Goal: Task Accomplishment & Management: Manage account settings

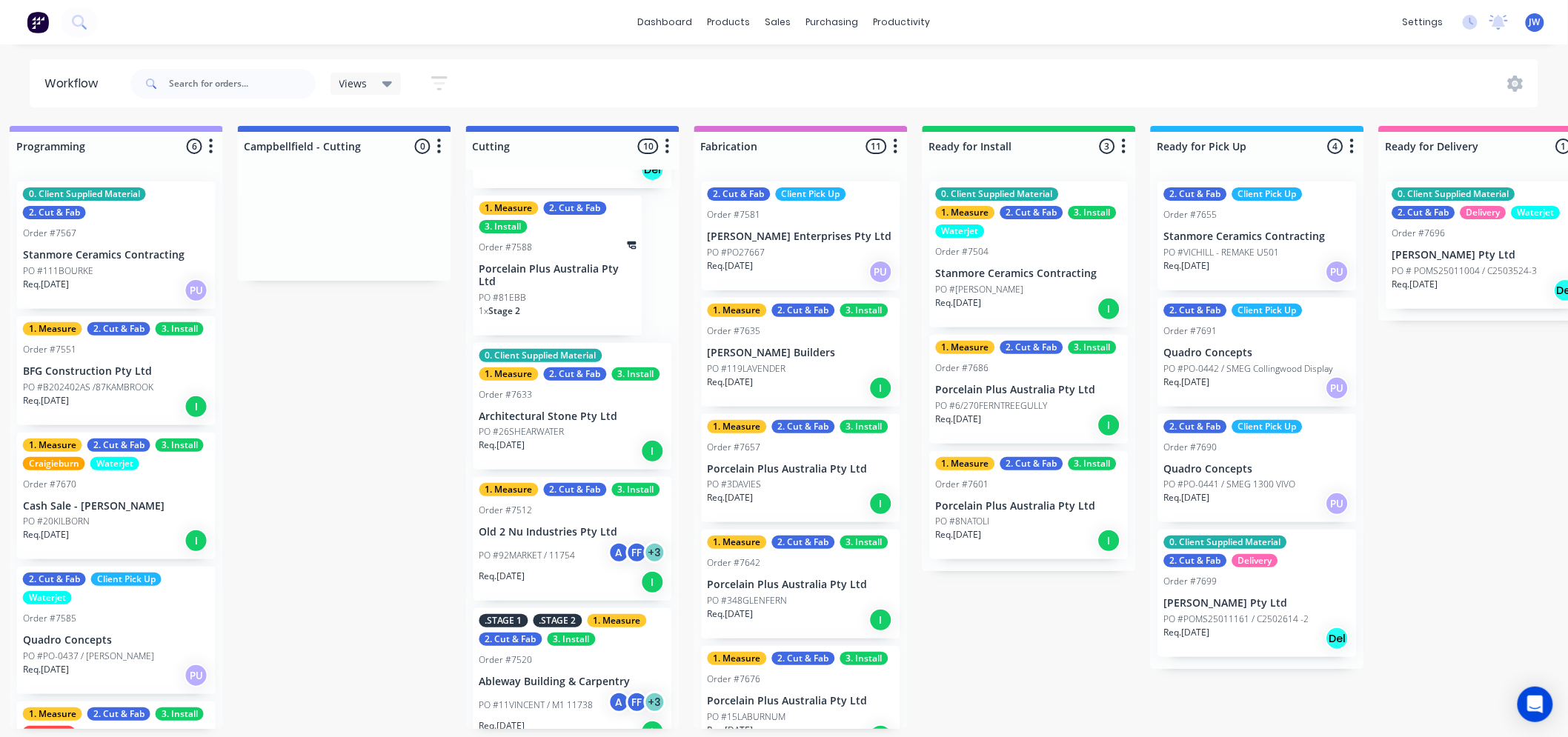
scroll to position [823, 0]
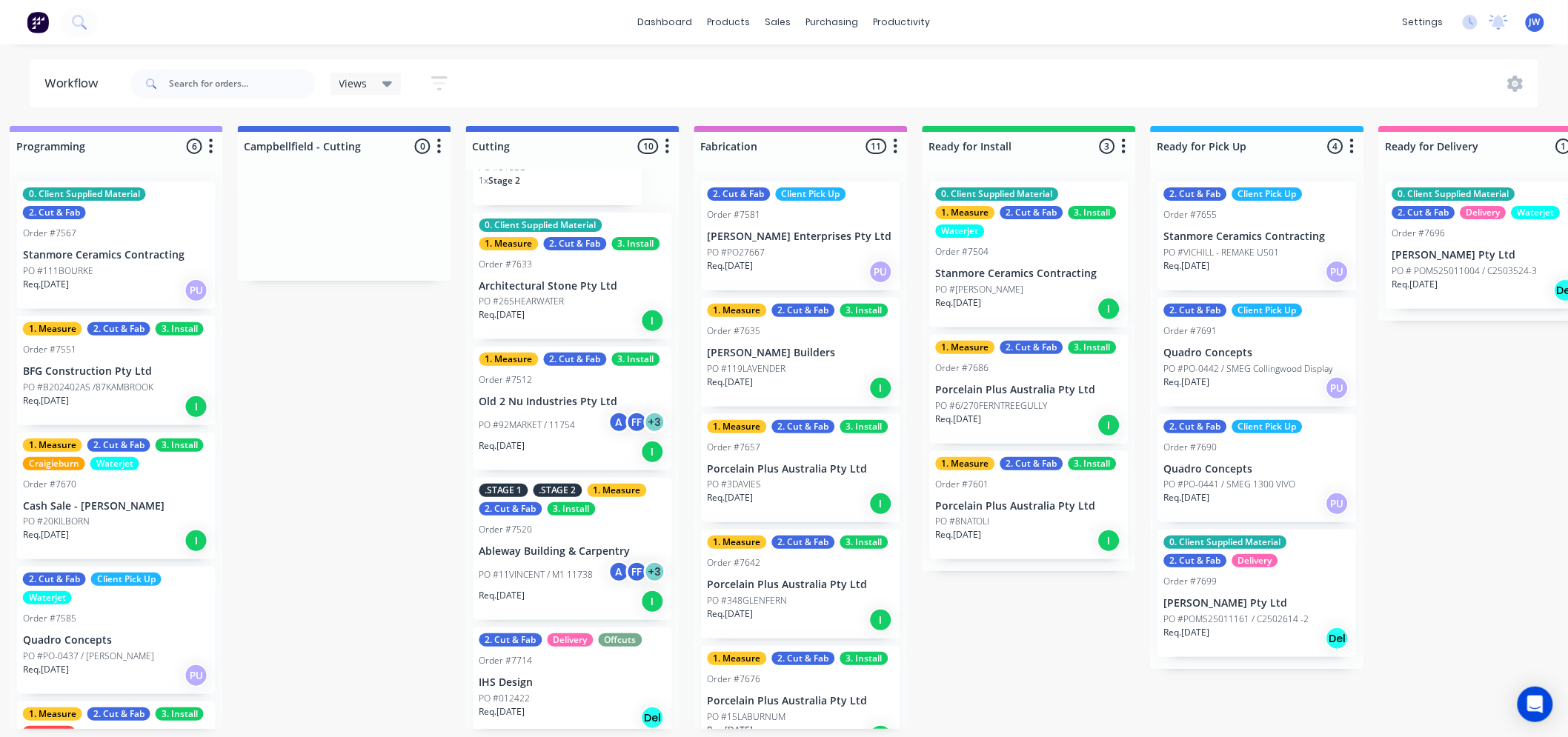
click at [554, 420] on p "PO #92MARKET / 11754" at bounding box center [527, 425] width 96 height 13
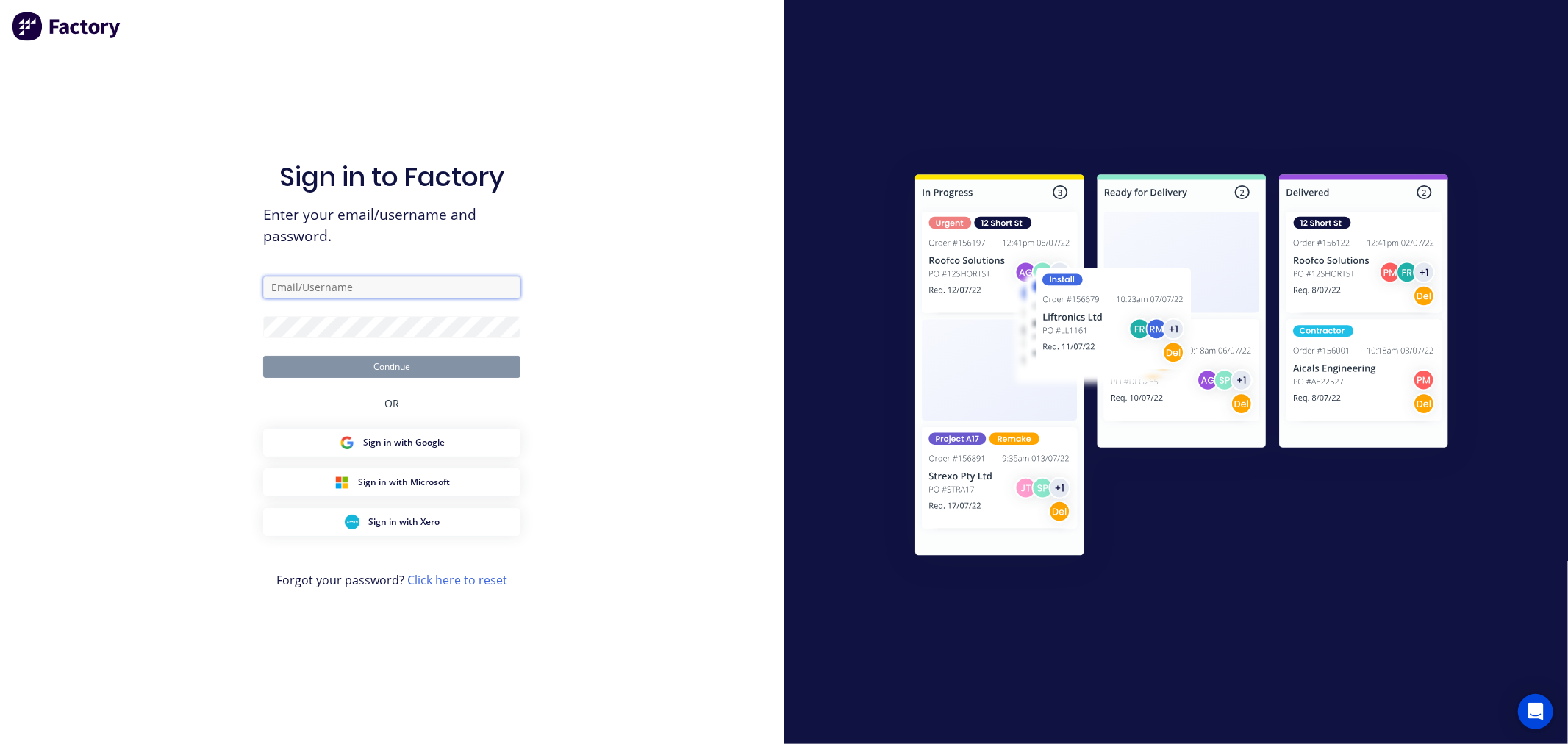
type input "[EMAIL_ADDRESS][DOMAIN_NAME]"
click at [457, 373] on button "Continue" at bounding box center [392, 367] width 257 height 22
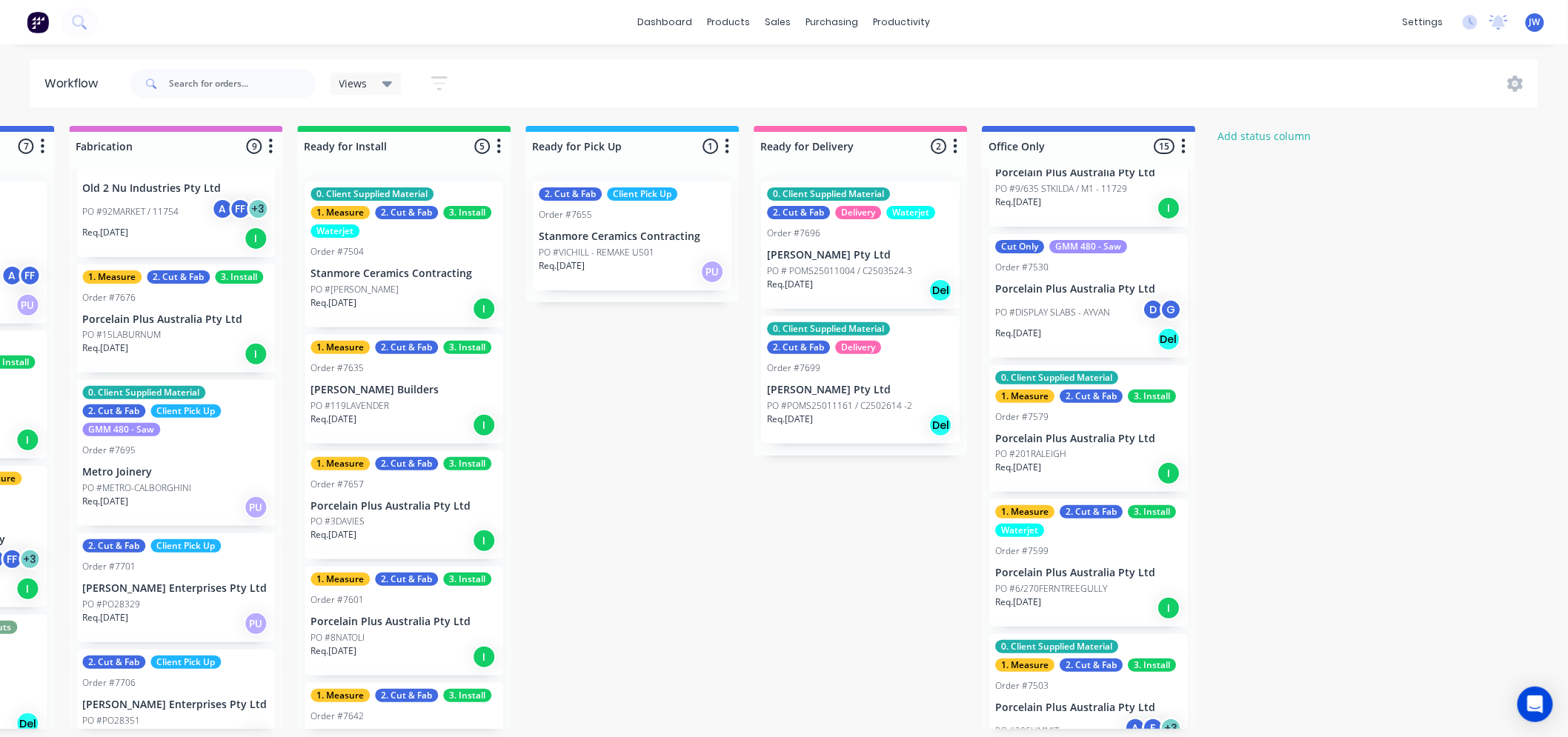
scroll to position [61, 0]
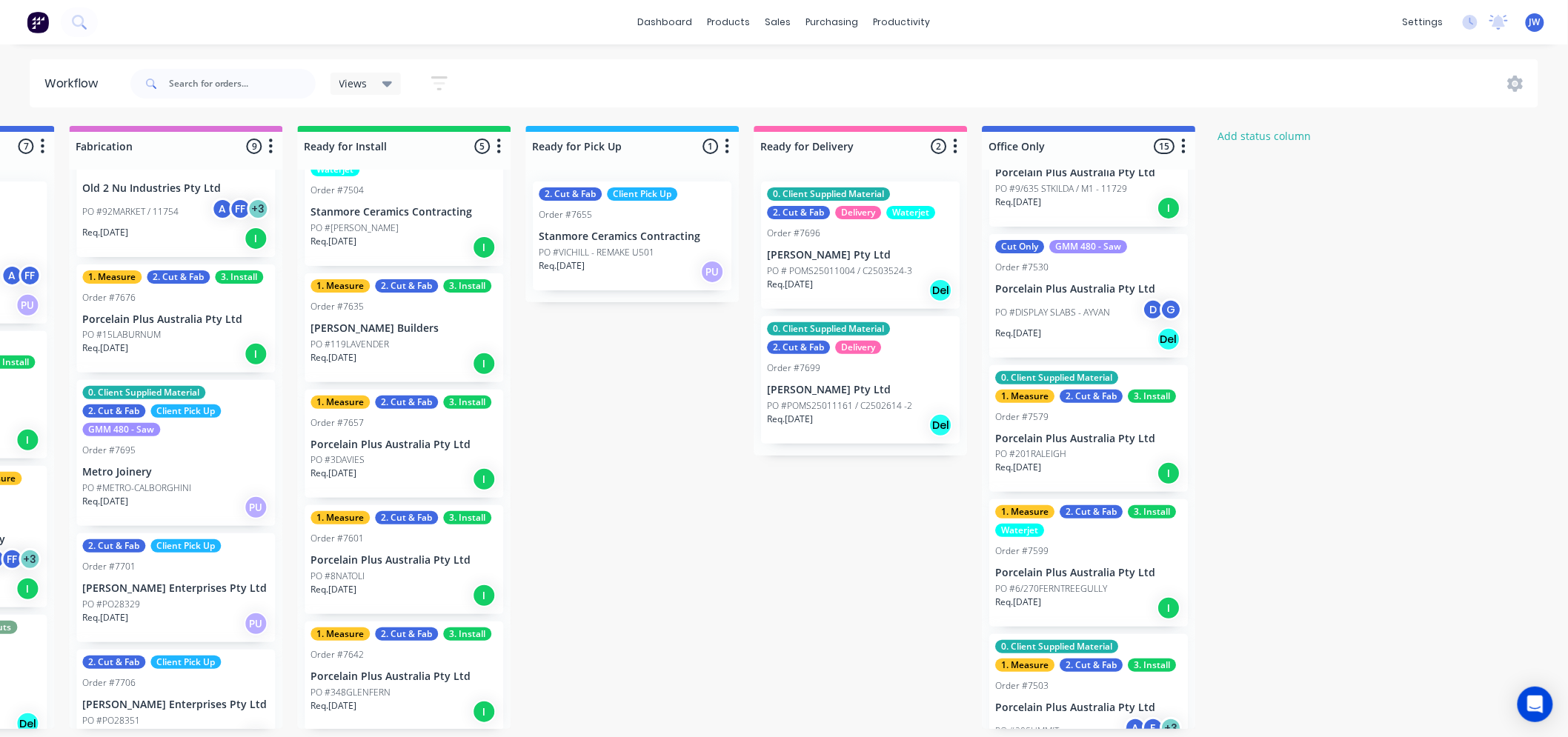
click at [403, 575] on div "PO #8NATOLI" at bounding box center [404, 576] width 186 height 13
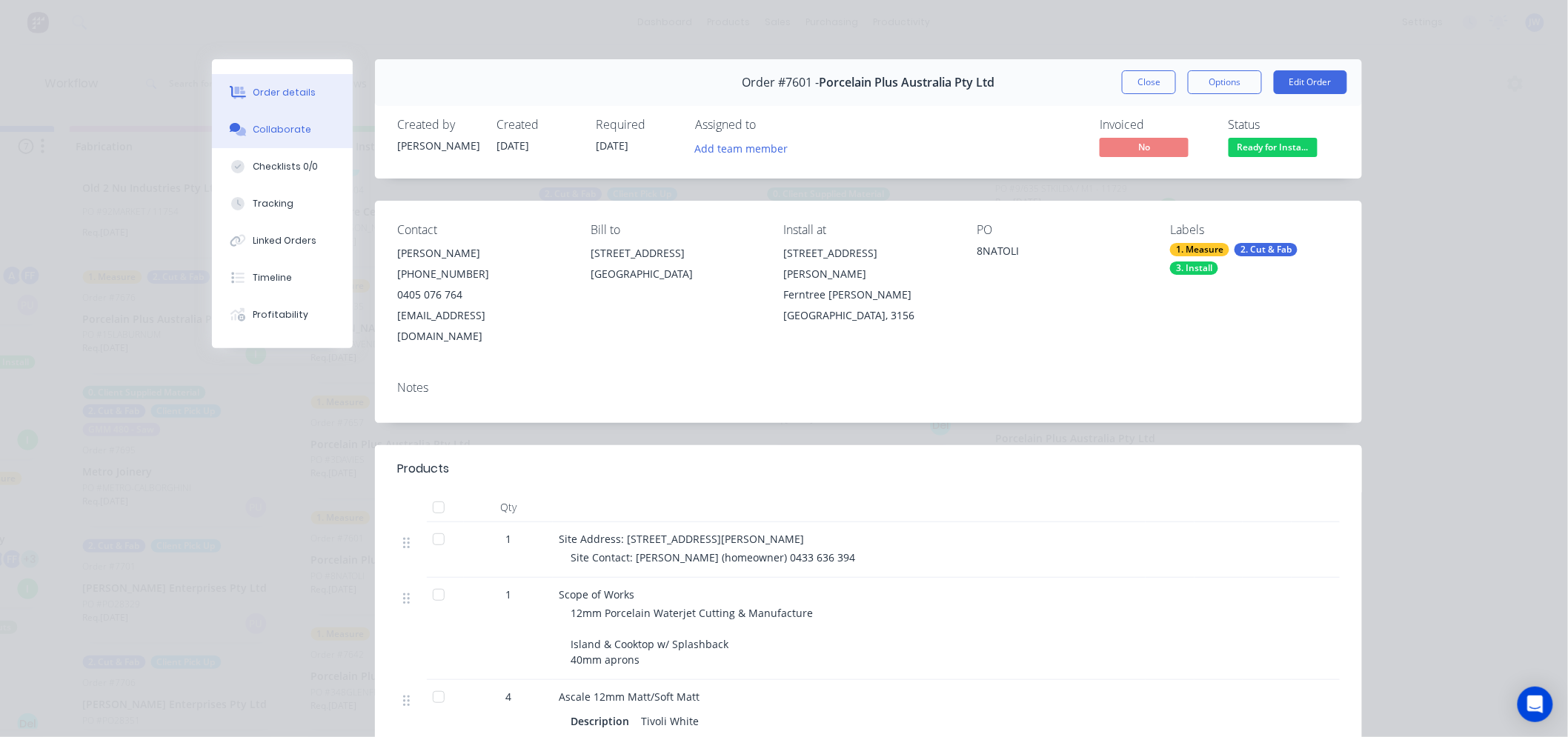
click at [297, 131] on div "Collaborate" at bounding box center [282, 130] width 59 height 13
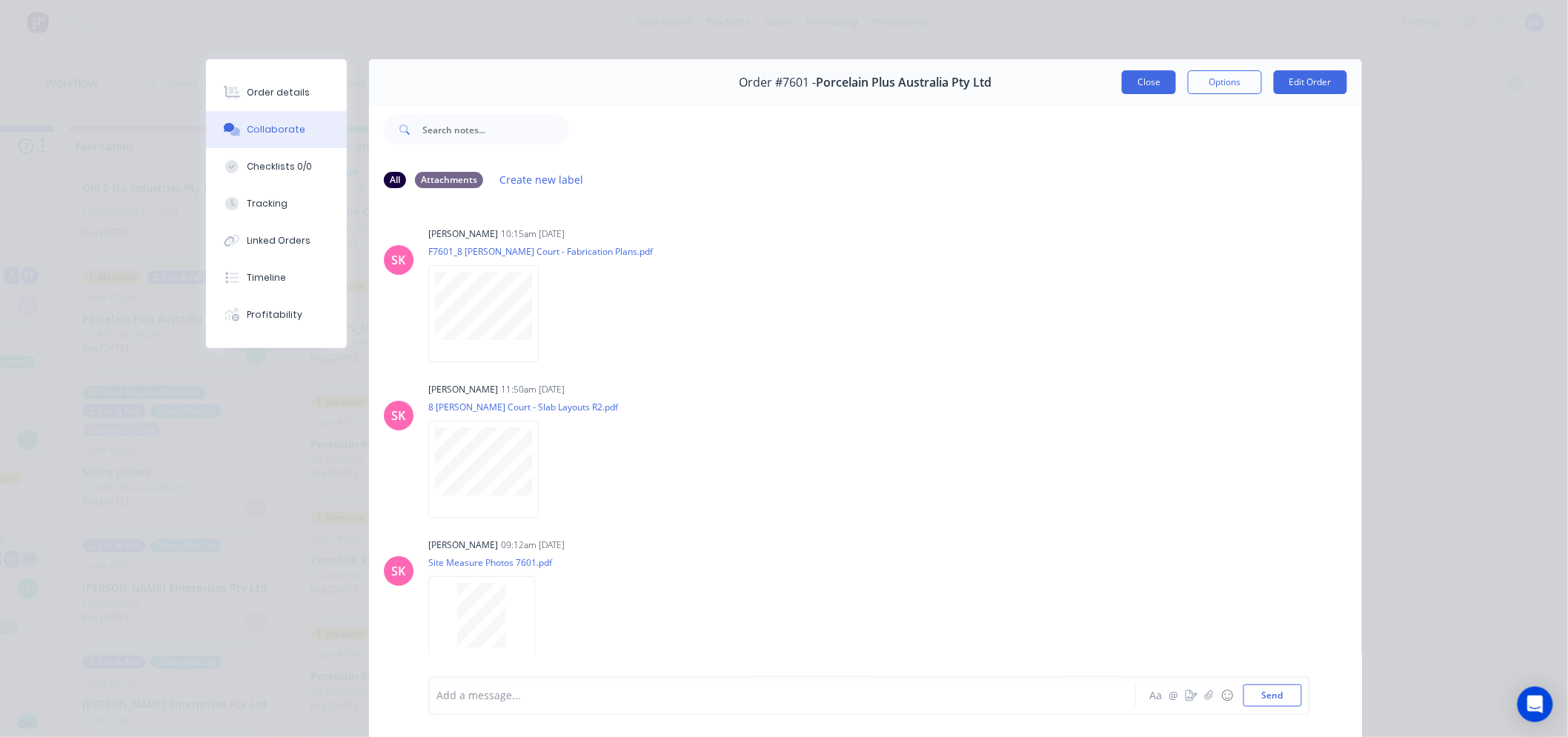
click at [1141, 82] on button "Close" at bounding box center [1148, 81] width 54 height 23
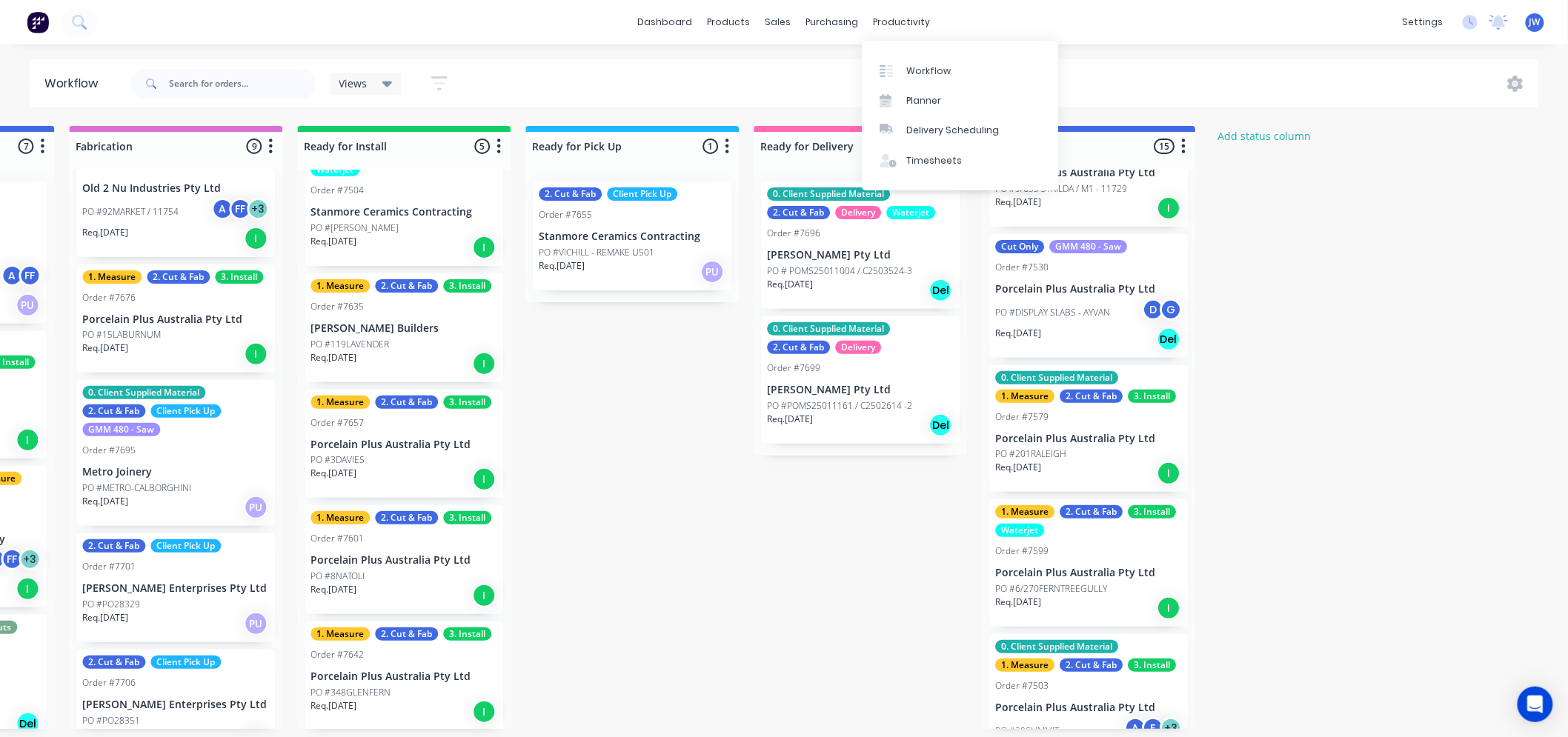
click at [1043, 15] on div "dashboard products sales purchasing productivity dashboard products Product Cat…" at bounding box center [784, 22] width 1568 height 45
click at [1025, 13] on div "dashboard products sales purchasing productivity dashboard products Product Cat…" at bounding box center [784, 22] width 1568 height 45
click at [1025, 15] on div "dashboard products sales purchasing productivity dashboard products Product Cat…" at bounding box center [784, 22] width 1568 height 45
click at [1043, 15] on div "dashboard products sales purchasing productivity dashboard products Product Cat…" at bounding box center [784, 22] width 1568 height 45
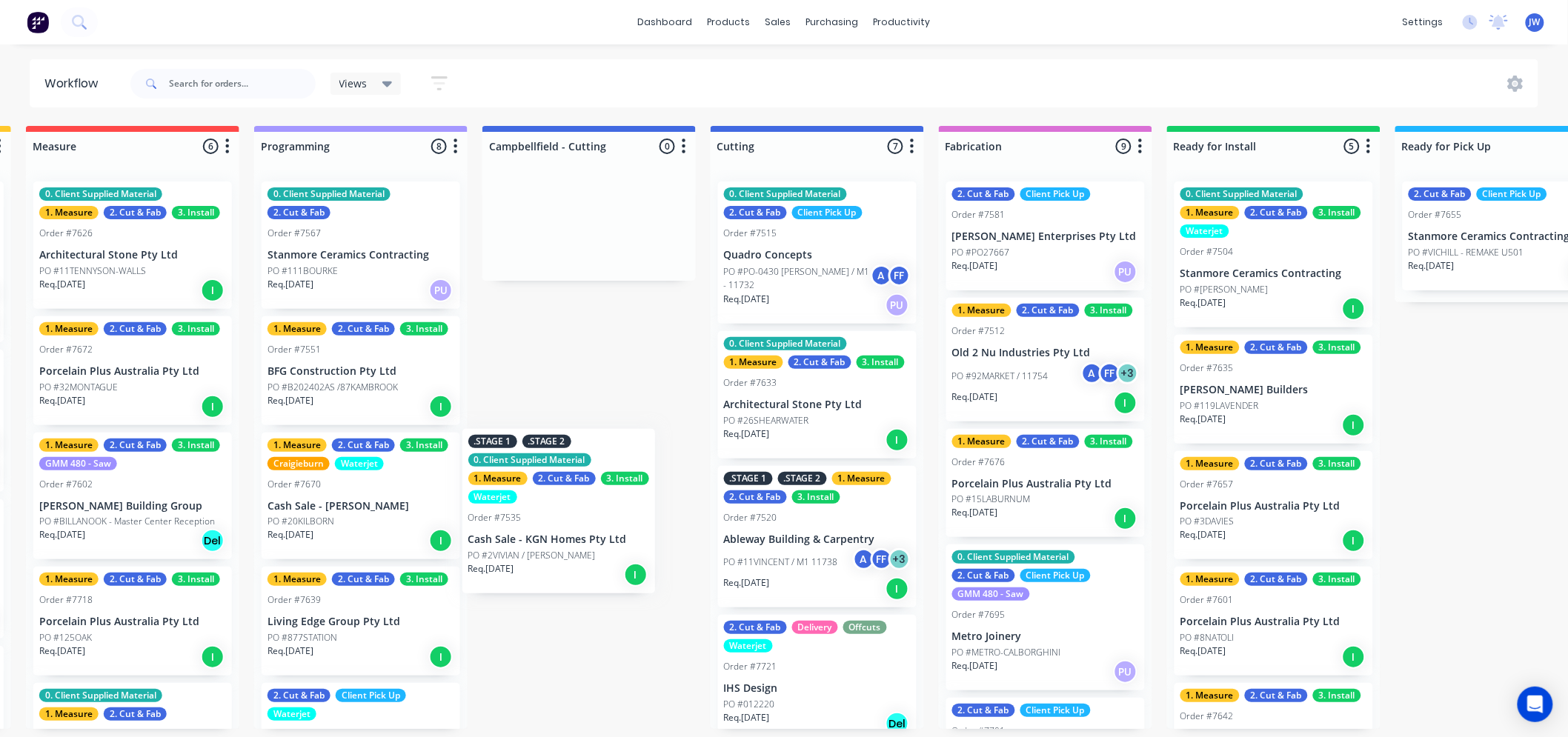
scroll to position [0, 461]
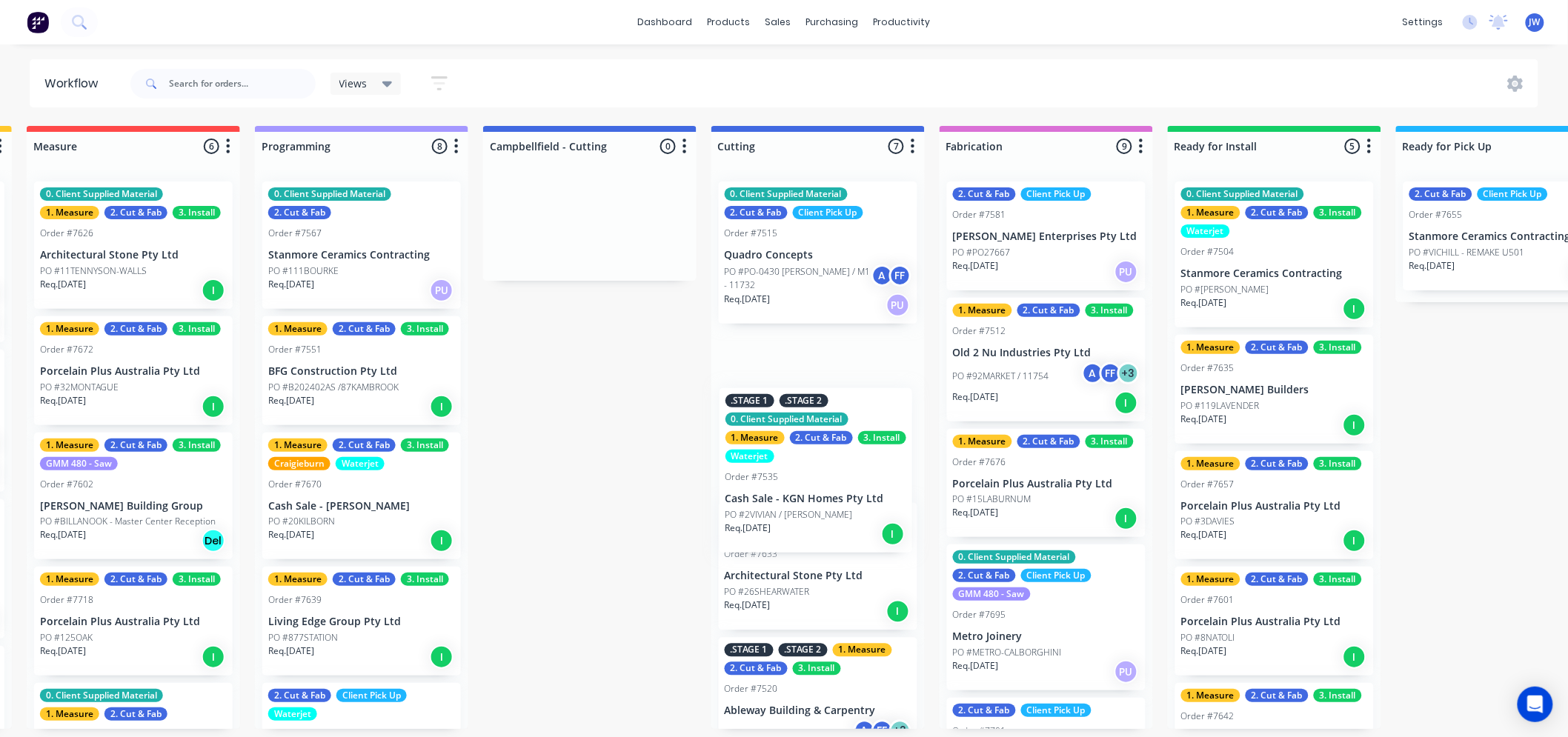
drag, startPoint x: 337, startPoint y: 536, endPoint x: 799, endPoint y: 493, distance: 464.0
click at [799, 493] on div "Submitted 13 Status colour #273444 hex #273444 Save Cancel Summaries Total orde…" at bounding box center [977, 427] width 2900 height 603
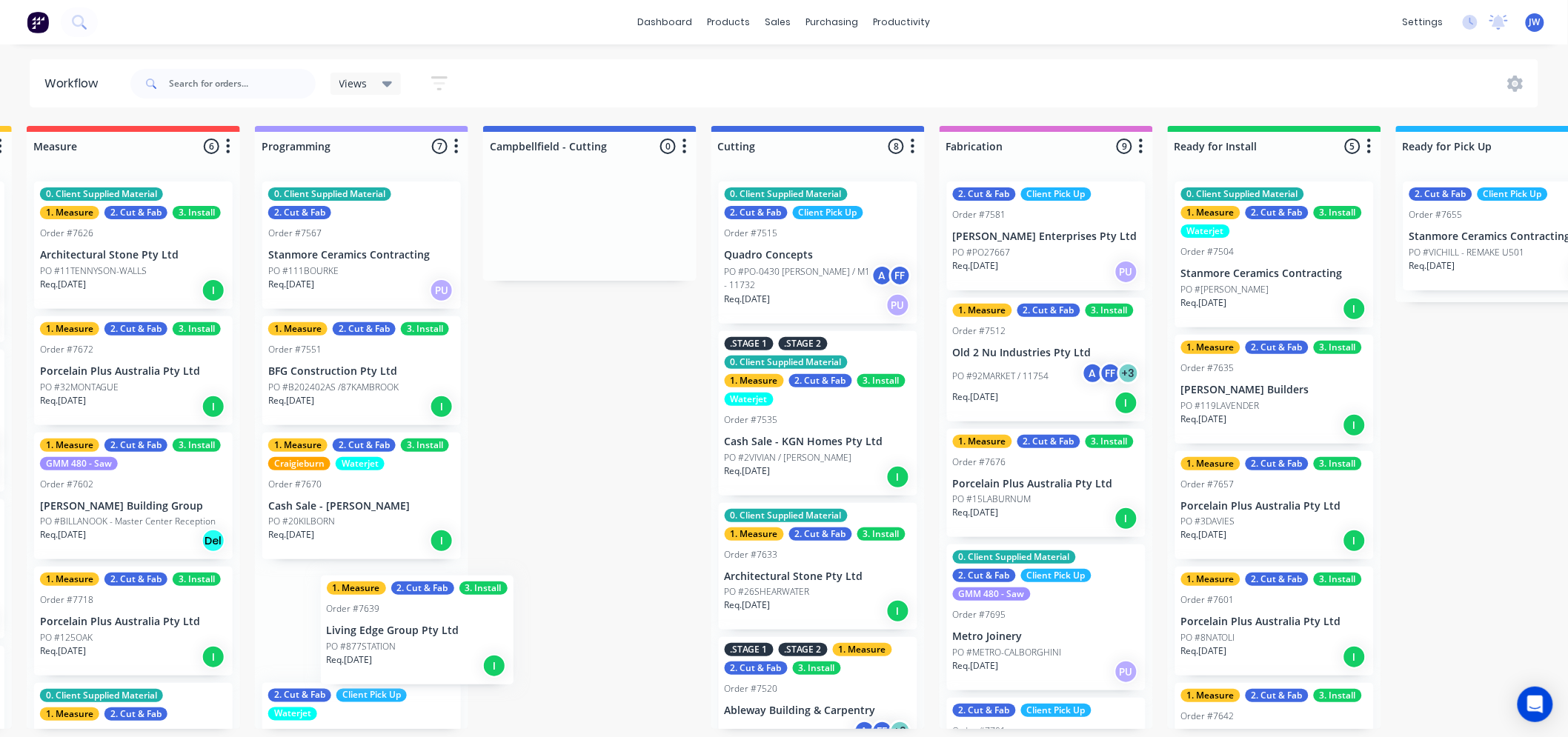
scroll to position [4, 461]
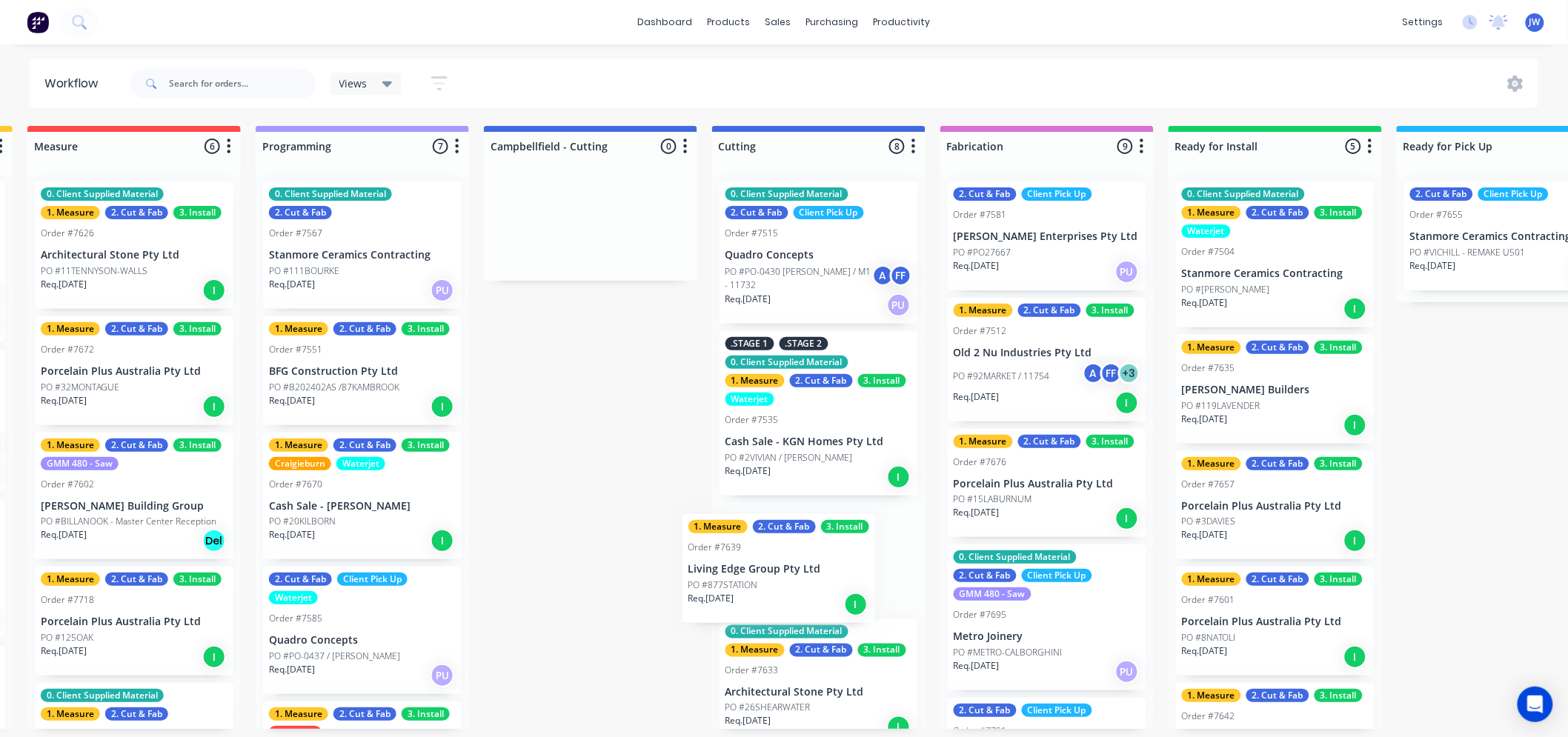
drag, startPoint x: 328, startPoint y: 634, endPoint x: 754, endPoint y: 581, distance: 429.3
click at [754, 581] on div "Submitted 13 Status colour #273444 hex #273444 Save Cancel Summaries Total orde…" at bounding box center [978, 427] width 2900 height 603
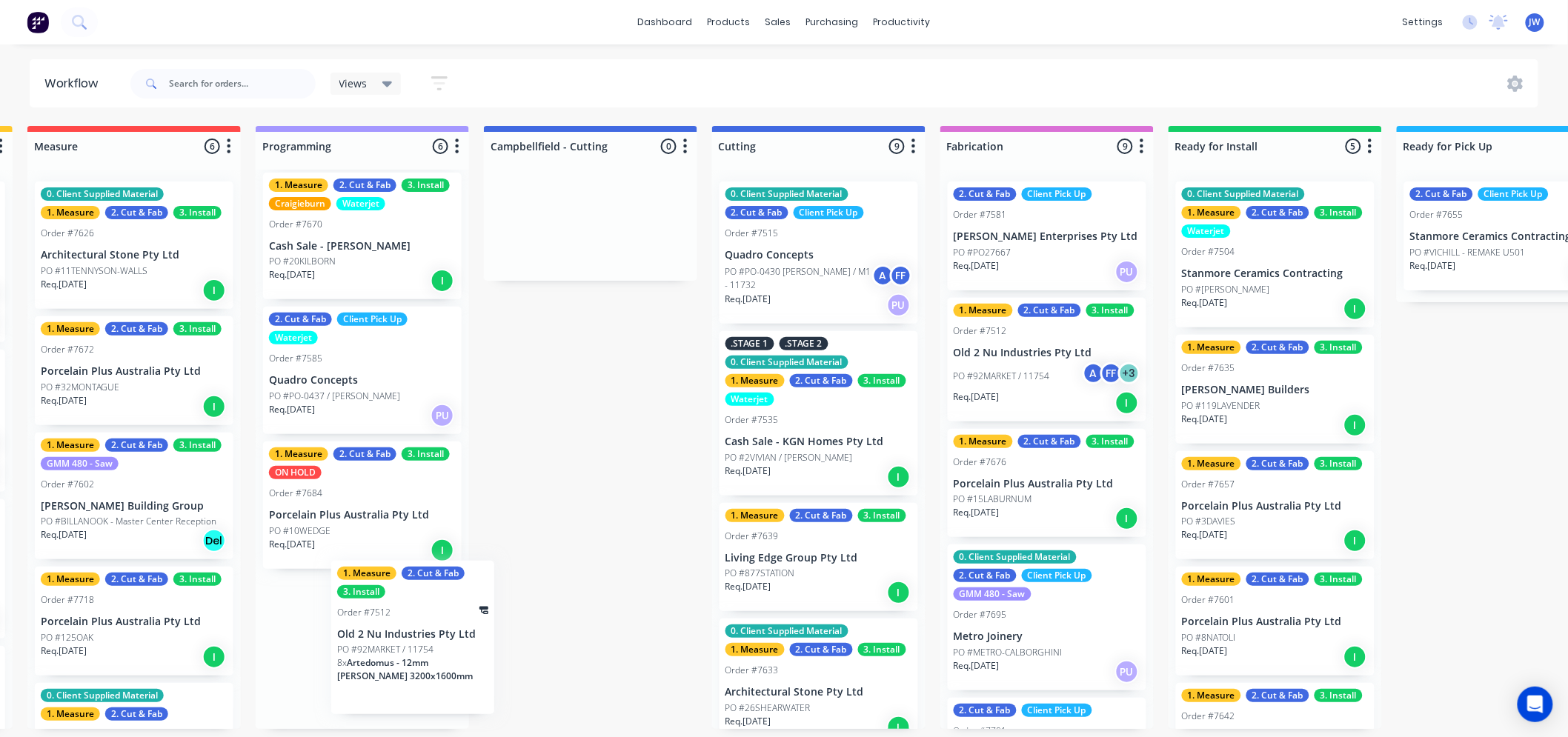
scroll to position [4, 461]
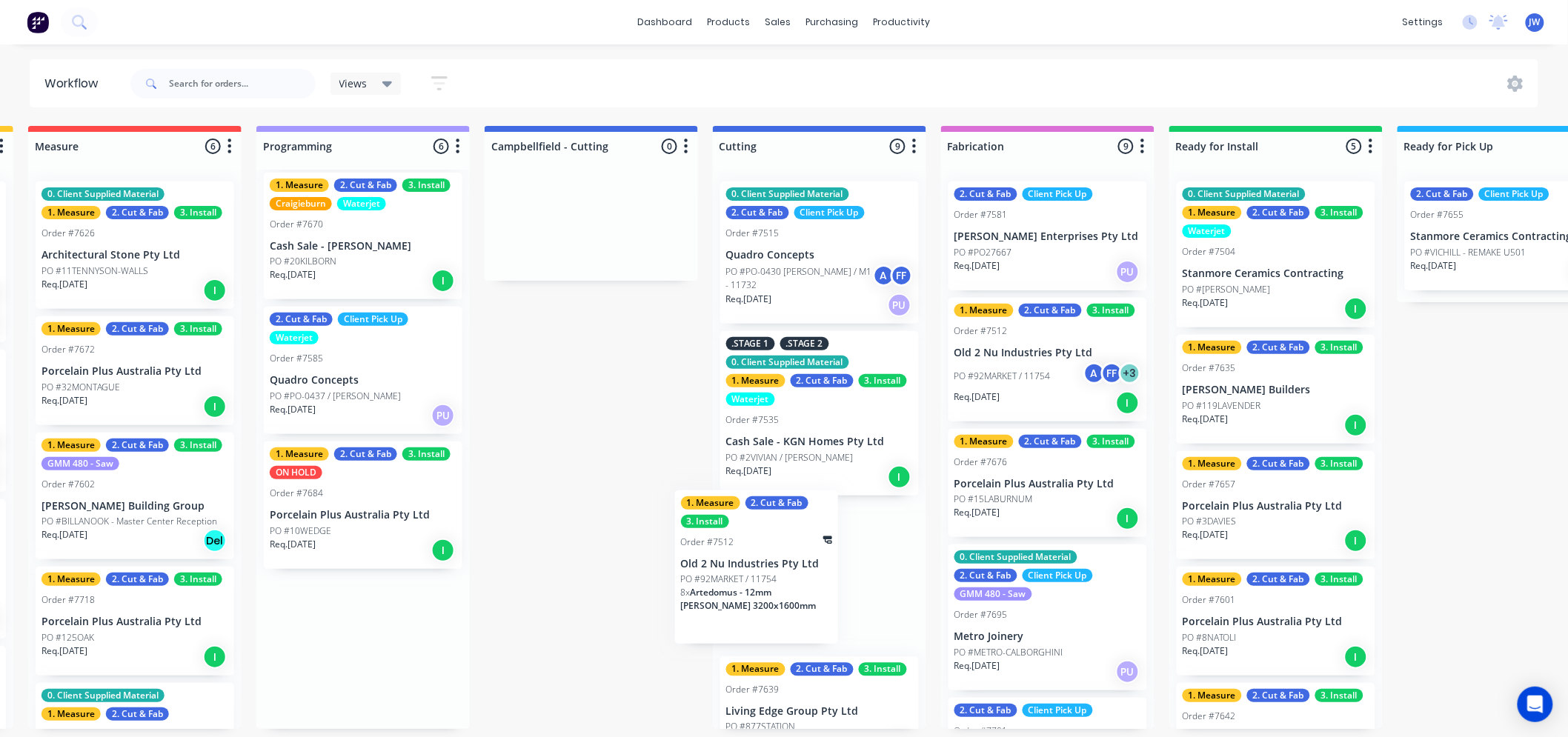
drag, startPoint x: 326, startPoint y: 687, endPoint x: 796, endPoint y: 586, distance: 480.7
click at [796, 586] on div "Submitted 13 Status colour #273444 hex #273444 Save Cancel Summaries Total orde…" at bounding box center [979, 427] width 2900 height 603
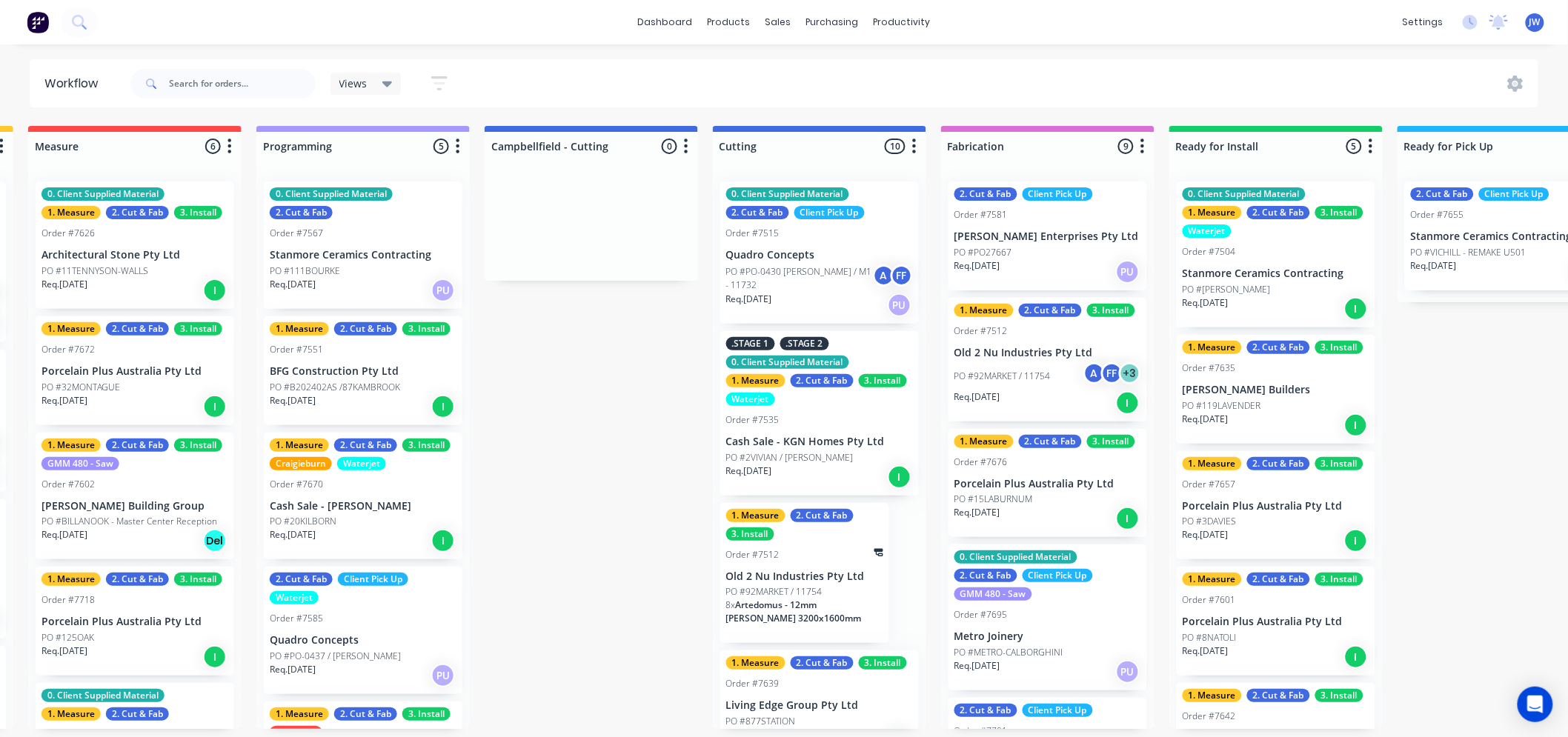
scroll to position [0, 461]
